Goal: Check status: Check status

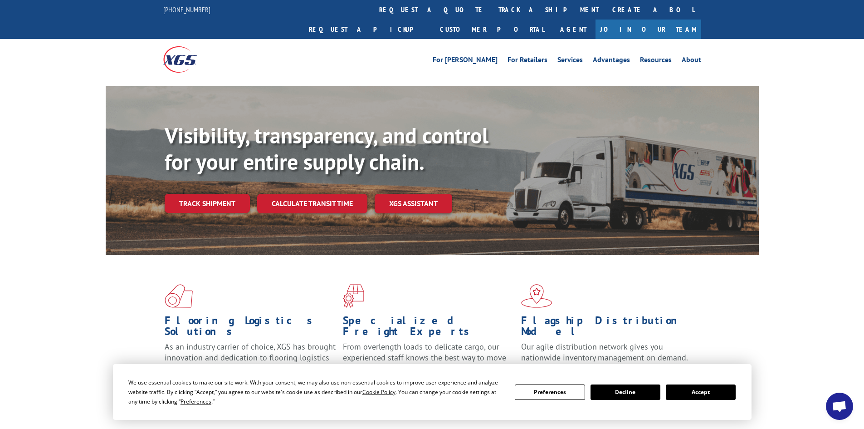
click at [703, 387] on button "Accept" at bounding box center [701, 391] width 70 height 15
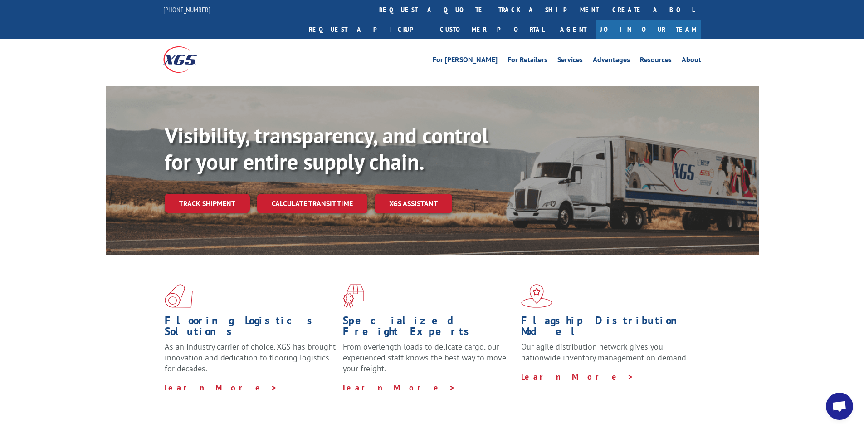
click at [192, 194] on link "Track shipment" at bounding box center [207, 203] width 85 height 19
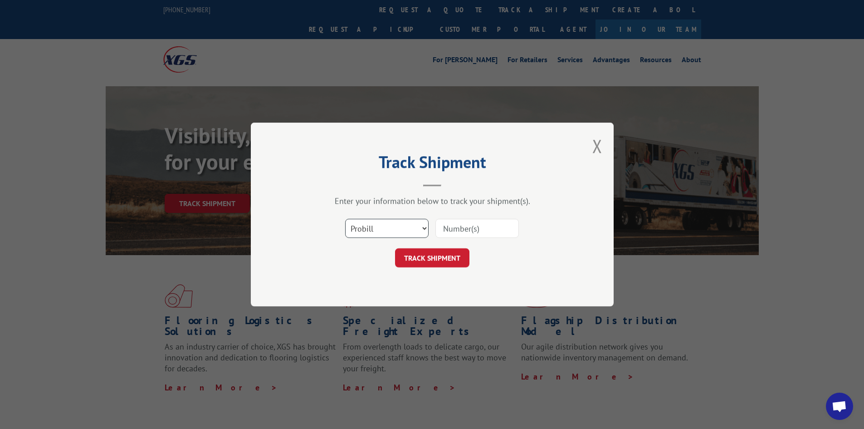
click at [391, 223] on select "Select category... Probill BOL PO" at bounding box center [386, 228] width 83 height 19
select select "po"
click at [345, 219] on select "Select category... Probill BOL PO" at bounding box center [386, 228] width 83 height 19
click at [367, 231] on select "Select category... Probill BOL PO" at bounding box center [386, 228] width 83 height 19
click at [364, 231] on select "Select category... Probill BOL PO" at bounding box center [386, 228] width 83 height 19
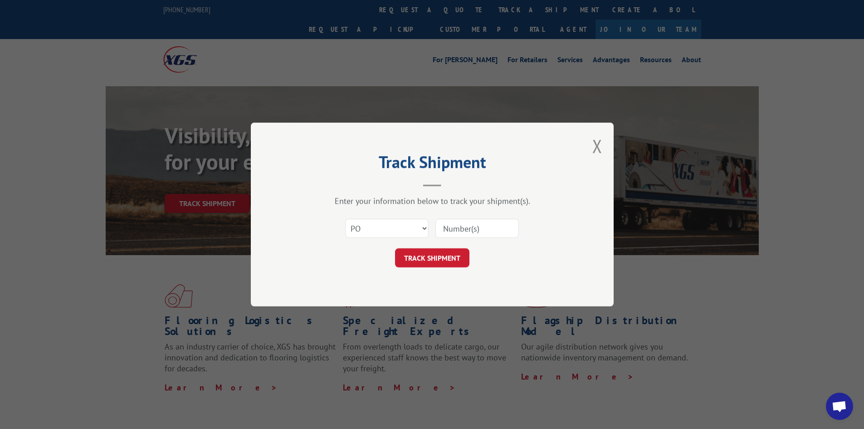
click at [452, 234] on input at bounding box center [476, 228] width 83 height 19
type input "154141099"
click button "TRACK SHIPMENT" at bounding box center [432, 257] width 74 height 19
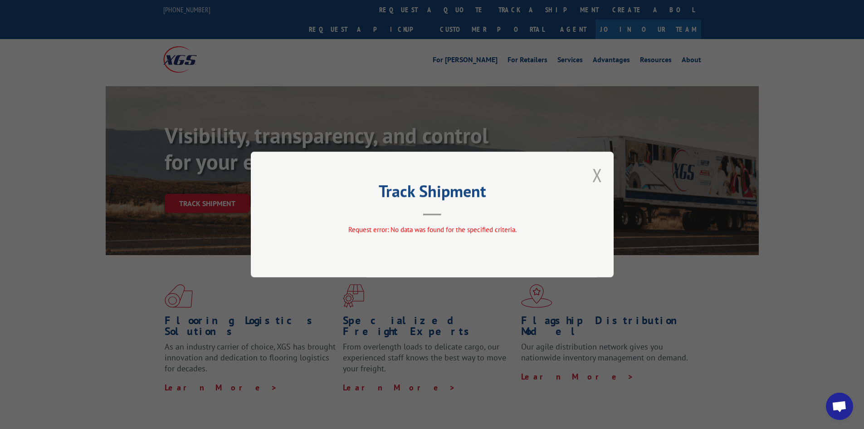
click at [594, 173] on button "Close modal" at bounding box center [597, 175] width 10 height 24
